Goal: Information Seeking & Learning: Understand process/instructions

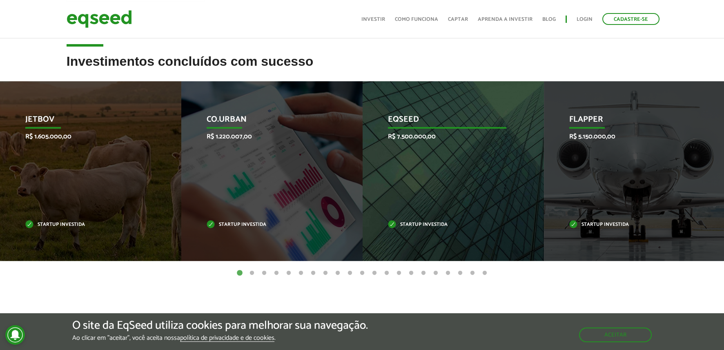
scroll to position [245, 0]
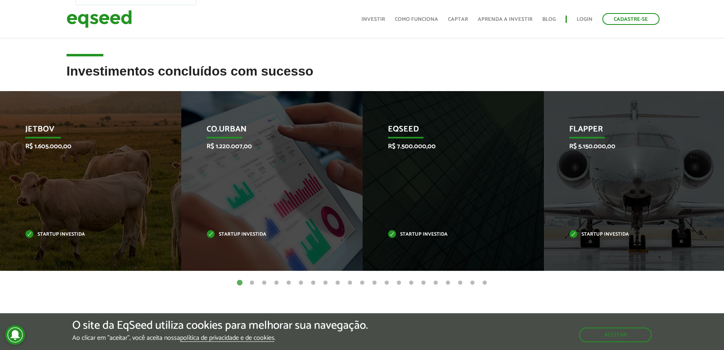
click at [248, 279] on button "2" at bounding box center [252, 283] width 8 height 8
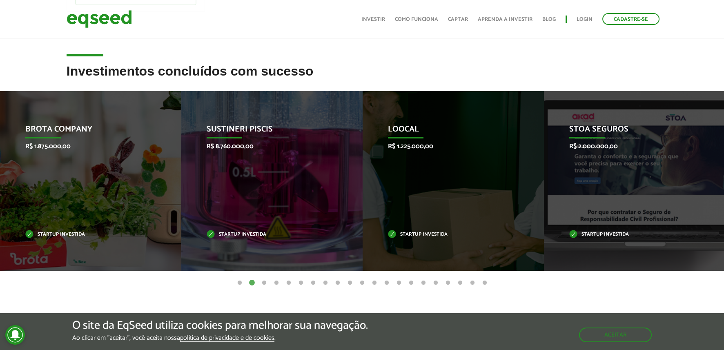
click at [264, 279] on button "3" at bounding box center [264, 283] width 8 height 8
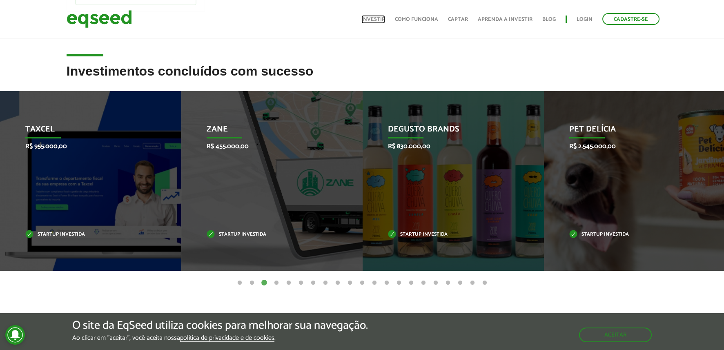
click at [383, 18] on link "Investir" at bounding box center [373, 19] width 24 height 5
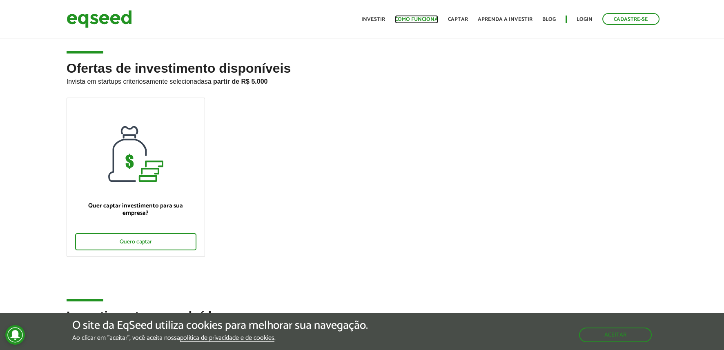
click at [400, 19] on link "Como funciona" at bounding box center [416, 19] width 43 height 5
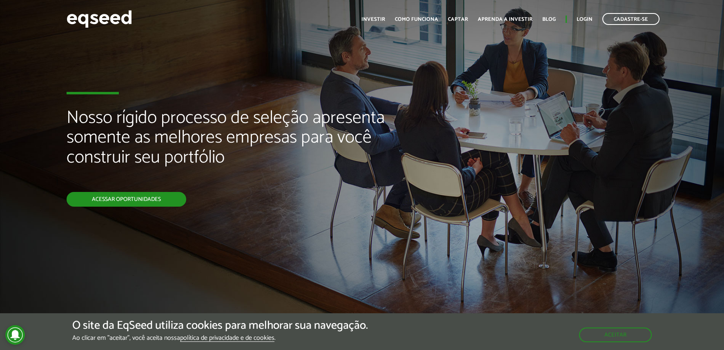
click at [152, 197] on link "Acessar oportunidades" at bounding box center [127, 199] width 120 height 15
